Goal: Task Accomplishment & Management: Use online tool/utility

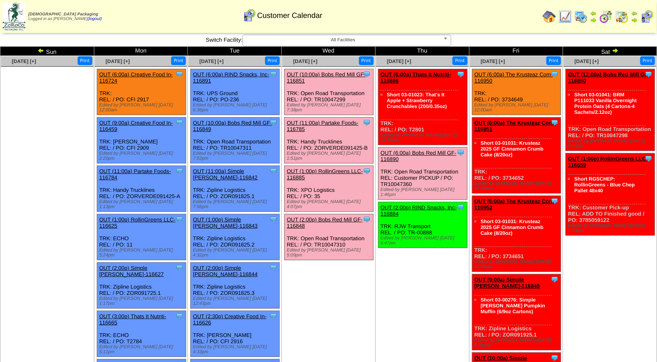
click at [339, 74] on link "OUT (10:00a) Bobs Red Mill GF-116851" at bounding box center [326, 77] width 79 height 13
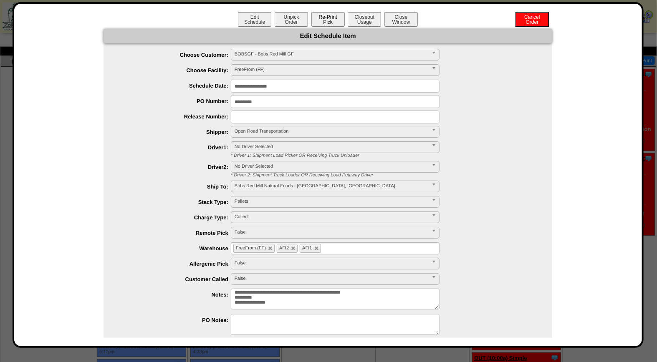
click at [330, 18] on button "Re-Print Pick" at bounding box center [328, 19] width 33 height 15
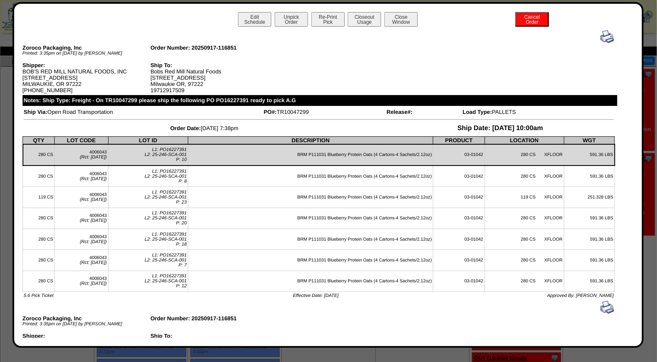
click at [601, 35] on img at bounding box center [607, 36] width 13 height 13
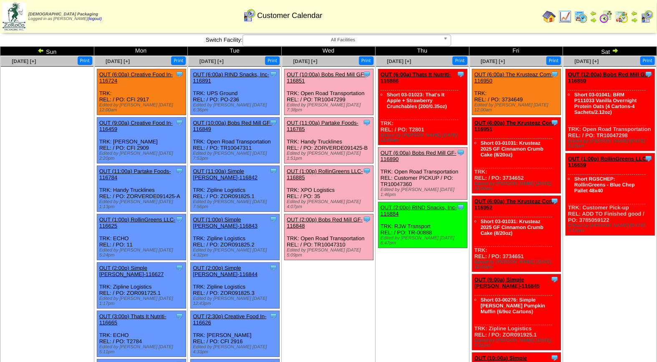
click at [343, 217] on link "OUT (2:00p) Bobs Red Mill GF-116848" at bounding box center [325, 223] width 76 height 13
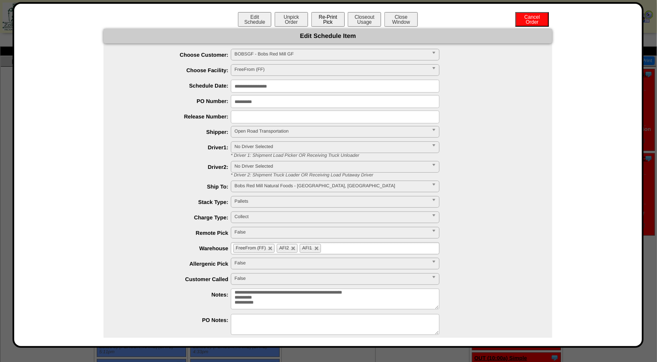
click at [327, 18] on button "Re-Print Pick" at bounding box center [328, 19] width 33 height 15
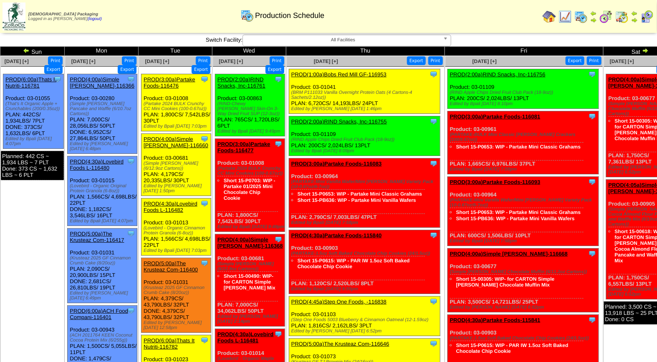
click at [648, 18] on img at bounding box center [647, 16] width 13 height 13
